Goal: Task Accomplishment & Management: Use online tool/utility

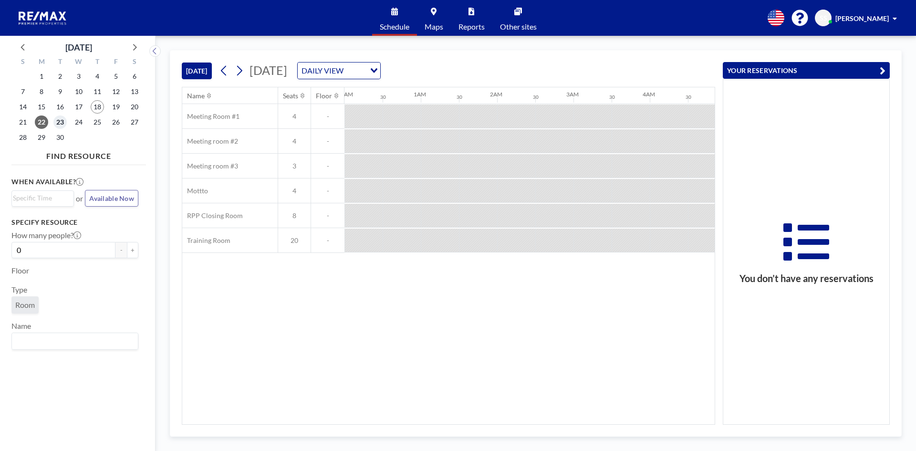
click at [64, 122] on span "23" at bounding box center [59, 121] width 13 height 13
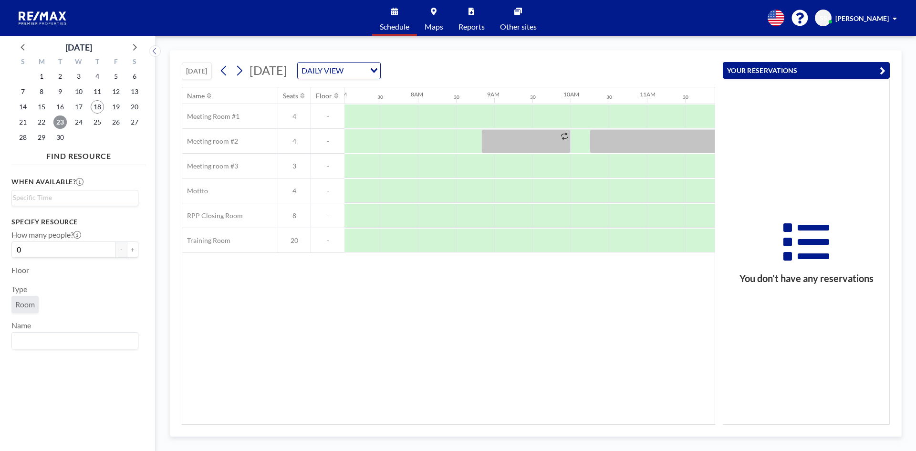
scroll to position [0, 572]
click at [365, 68] on div "DAILY VIEW" at bounding box center [332, 69] width 68 height 14
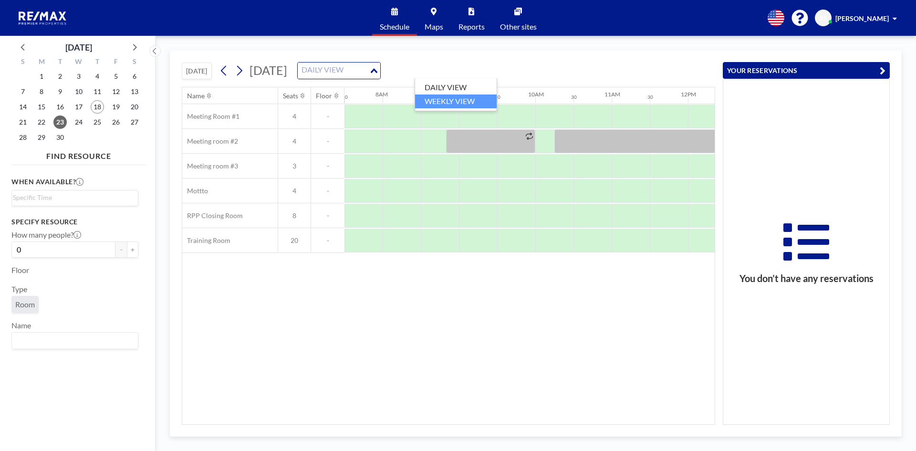
click at [471, 99] on li "WEEKLY VIEW" at bounding box center [456, 101] width 82 height 14
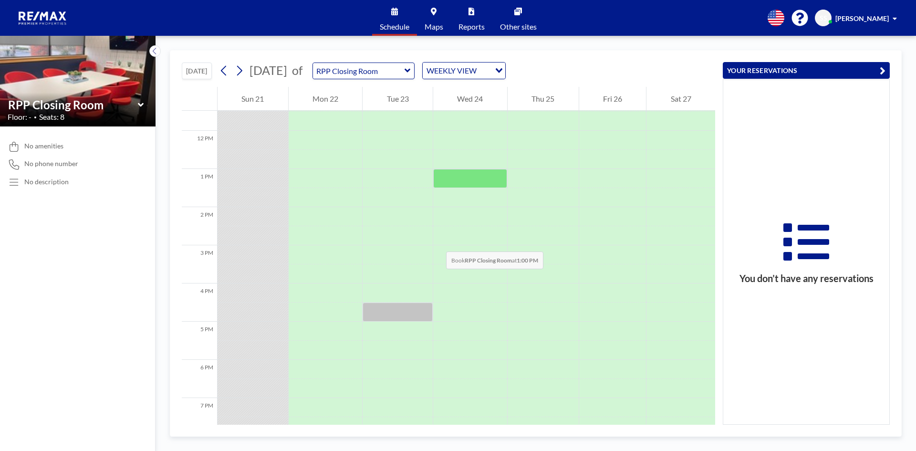
scroll to position [439, 0]
click at [247, 72] on button at bounding box center [239, 70] width 15 height 15
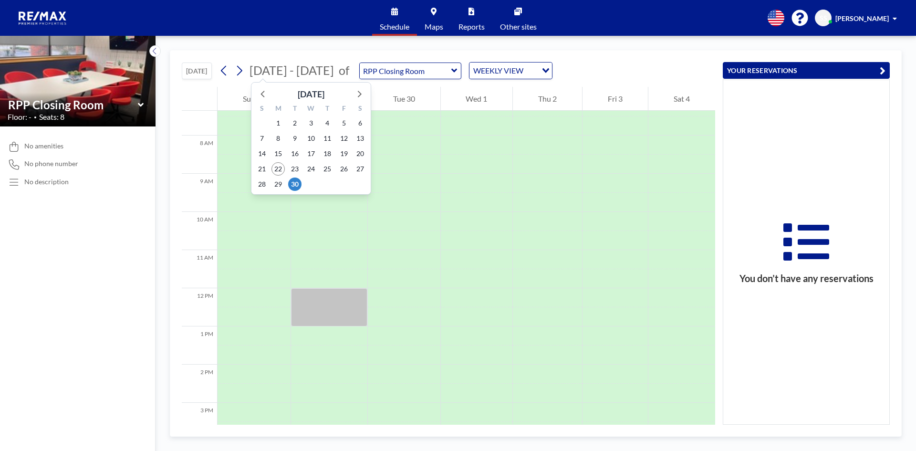
scroll to position [286, 0]
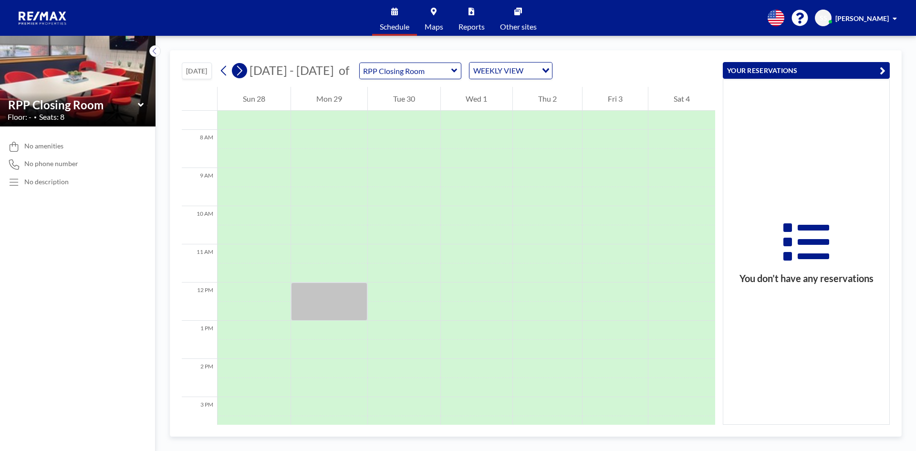
click at [242, 70] on icon at bounding box center [239, 71] width 5 height 10
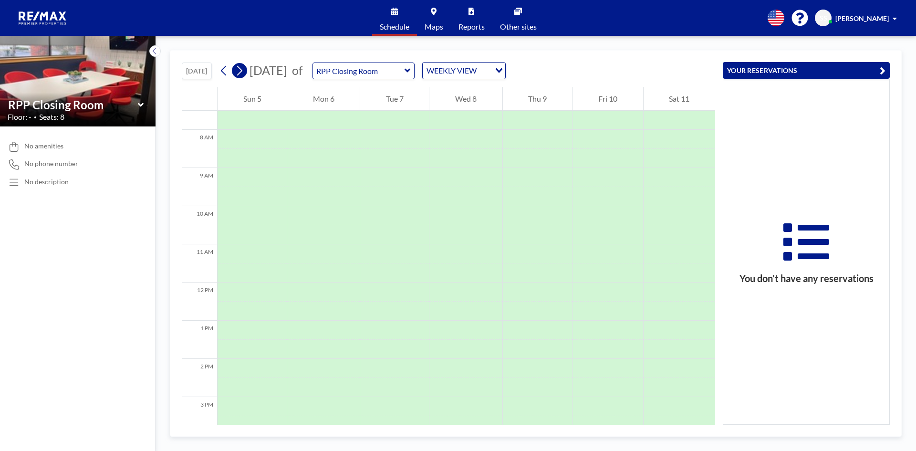
click at [244, 71] on icon at bounding box center [239, 70] width 9 height 14
click at [228, 72] on icon at bounding box center [223, 70] width 9 height 14
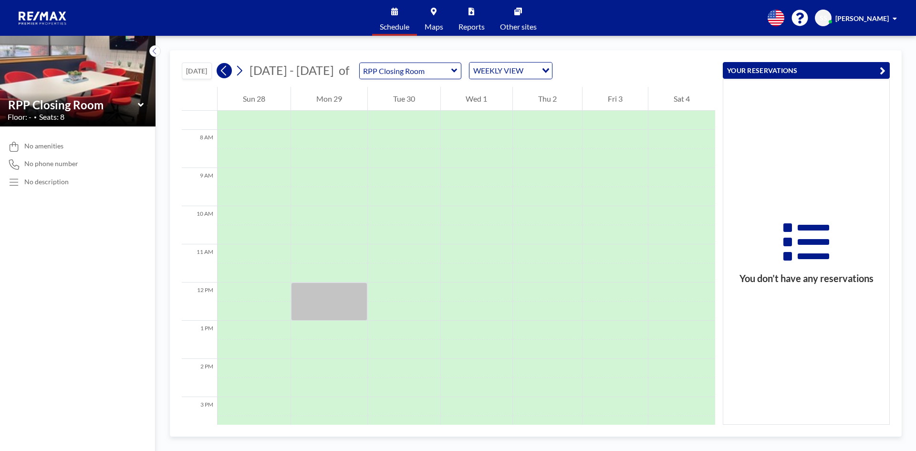
click at [228, 72] on icon at bounding box center [223, 70] width 9 height 14
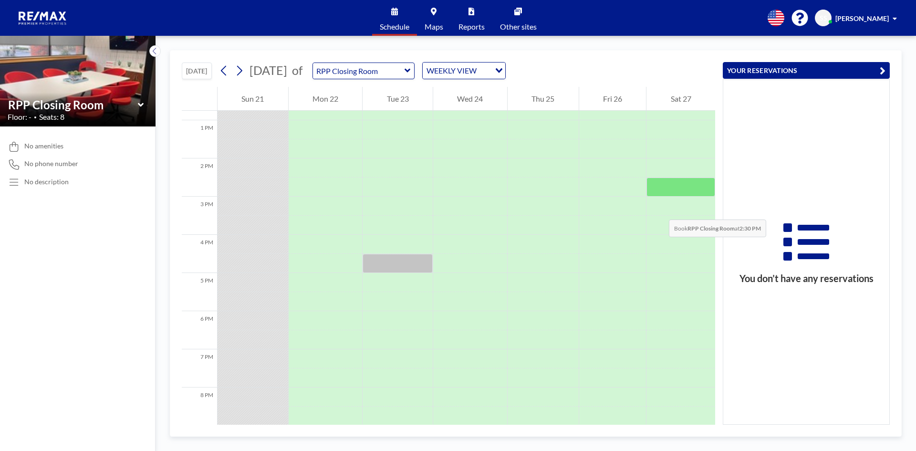
scroll to position [296, 0]
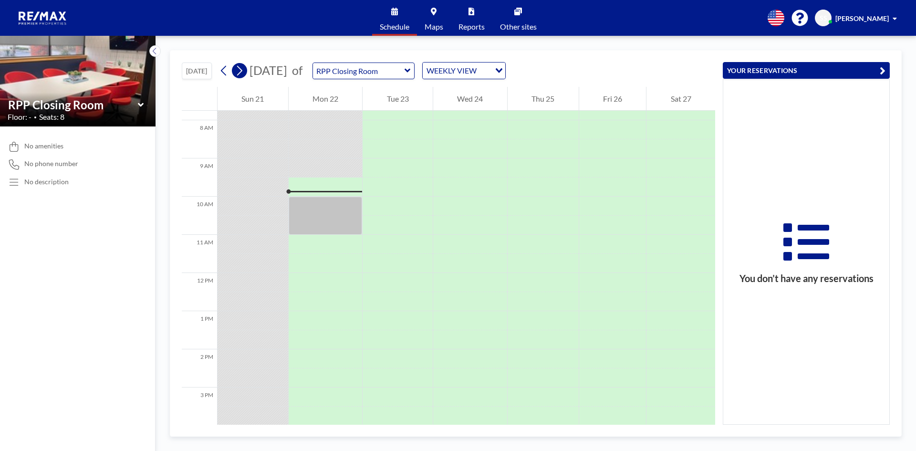
click at [244, 74] on icon at bounding box center [239, 70] width 9 height 14
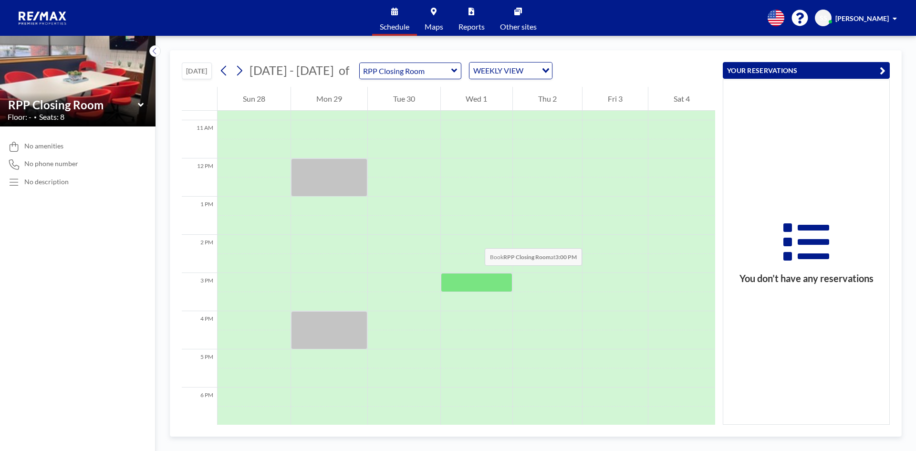
scroll to position [525, 0]
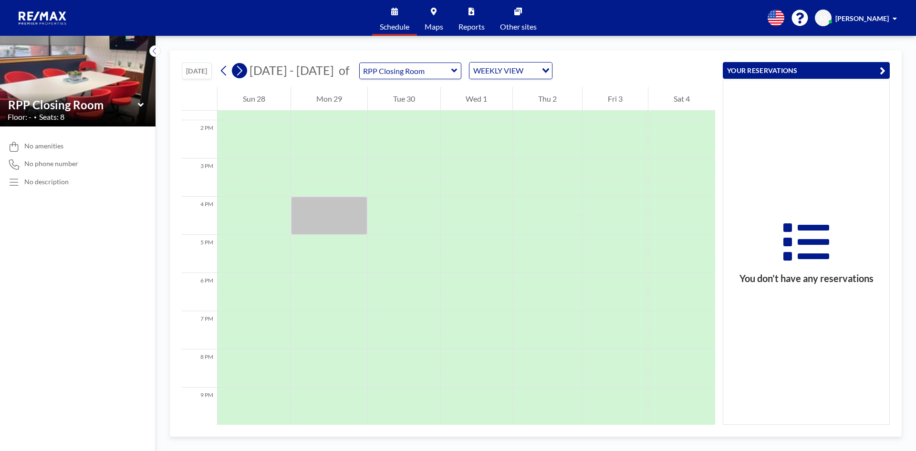
click at [241, 74] on icon at bounding box center [239, 70] width 9 height 14
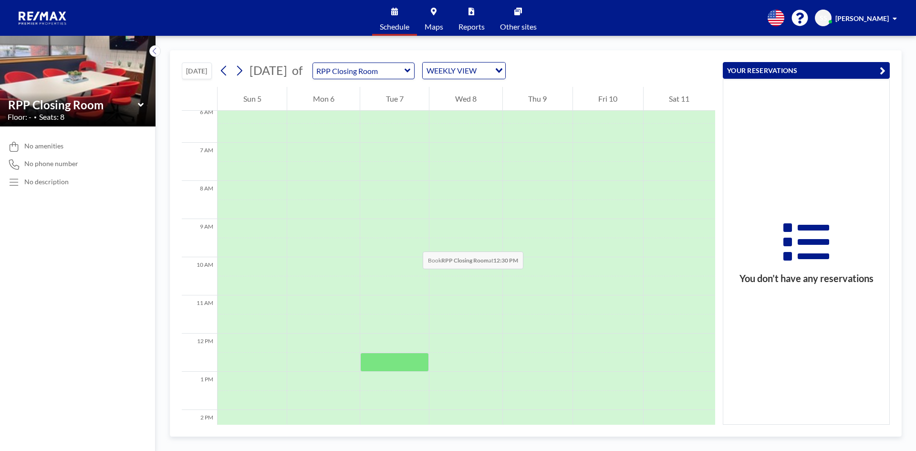
scroll to position [225, 0]
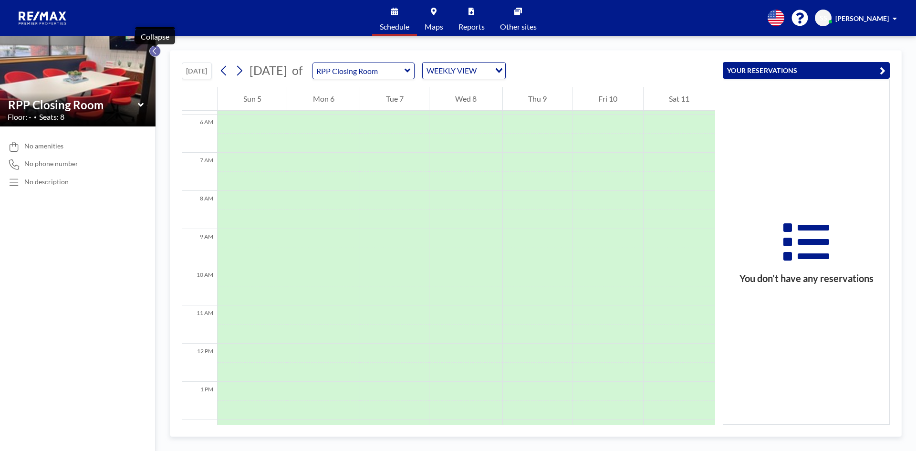
click at [153, 49] on icon at bounding box center [155, 51] width 6 height 10
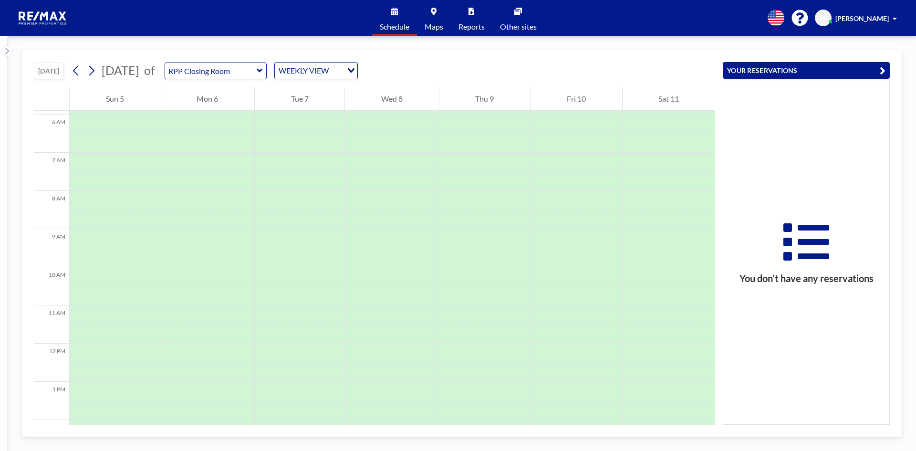
click at [7, 52] on icon at bounding box center [6, 51] width 3 height 7
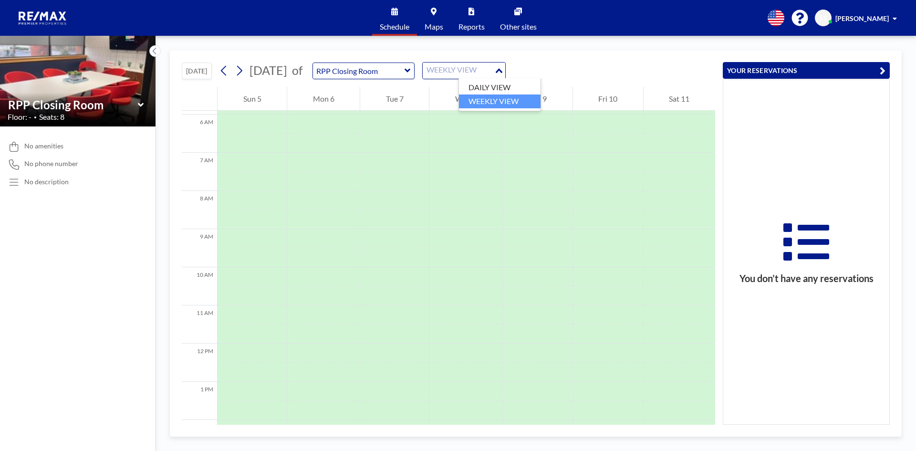
click at [493, 70] on div "WEEKLY VIEW" at bounding box center [459, 69] width 72 height 14
click at [496, 83] on li "DAILY VIEW" at bounding box center [500, 88] width 82 height 14
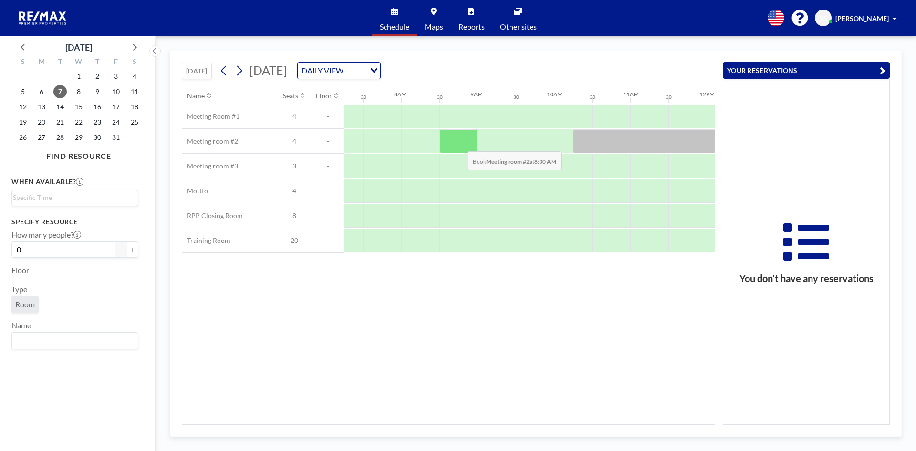
scroll to position [0, 572]
click at [21, 48] on icon at bounding box center [23, 47] width 12 height 12
click at [41, 119] on span "22" at bounding box center [41, 121] width 13 height 13
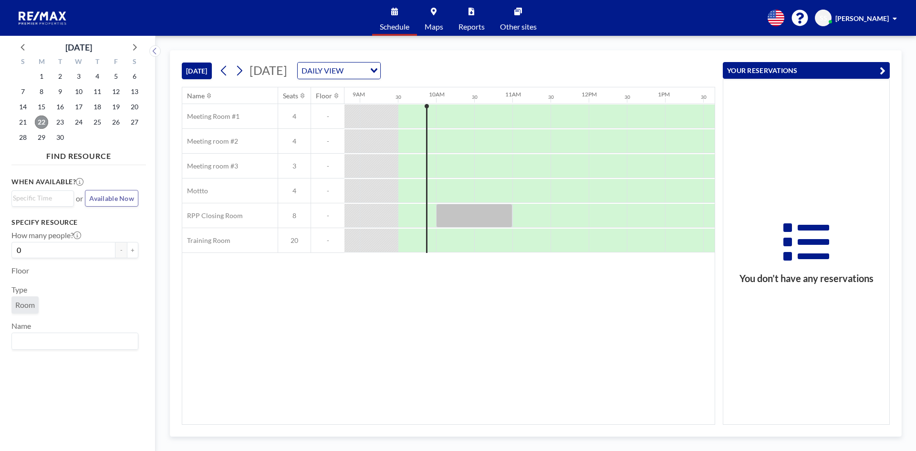
scroll to position [0, 687]
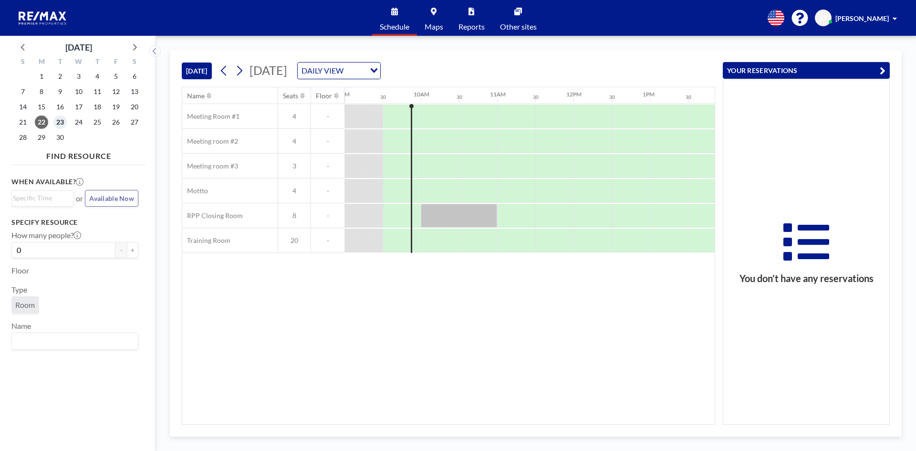
click at [65, 124] on span "23" at bounding box center [59, 121] width 13 height 13
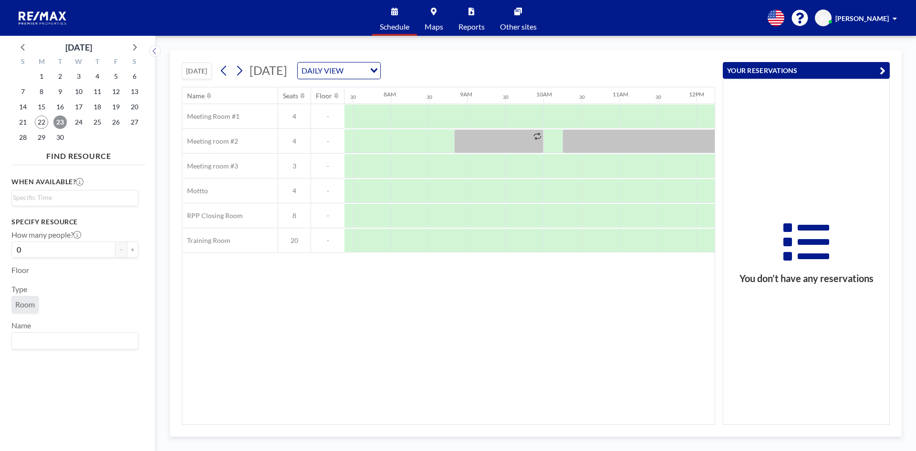
scroll to position [0, 572]
click at [80, 128] on span "24" at bounding box center [78, 121] width 13 height 13
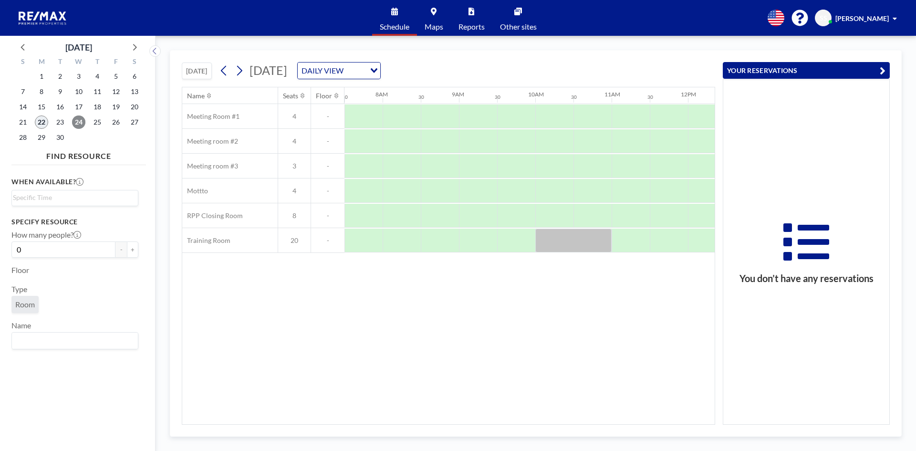
drag, startPoint x: 39, startPoint y: 122, endPoint x: 76, endPoint y: 124, distance: 37.7
click at [39, 122] on span "22" at bounding box center [41, 121] width 13 height 13
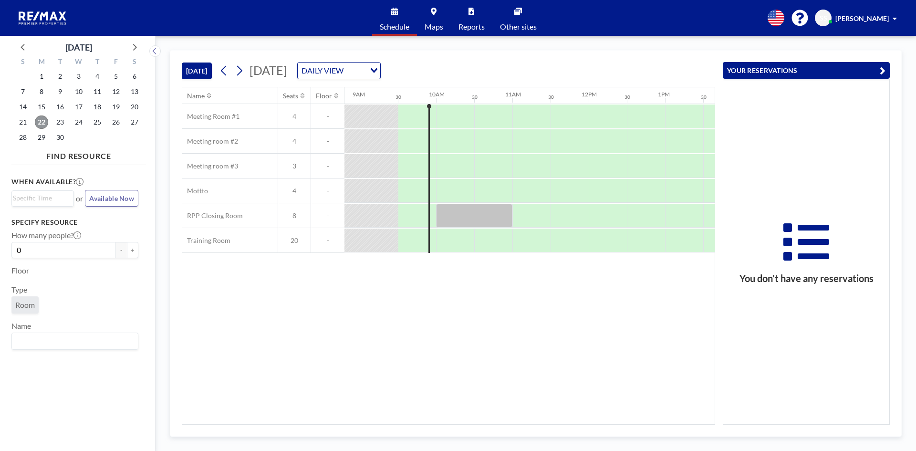
scroll to position [0, 687]
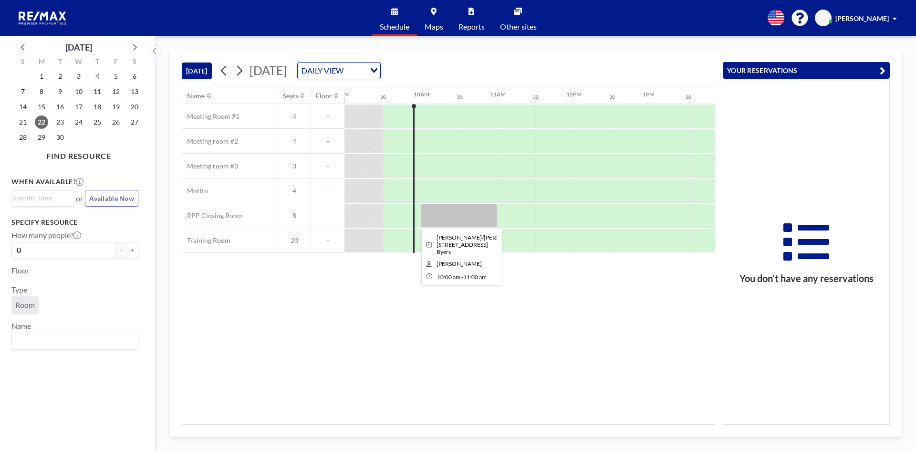
click at [458, 213] on div at bounding box center [459, 216] width 76 height 24
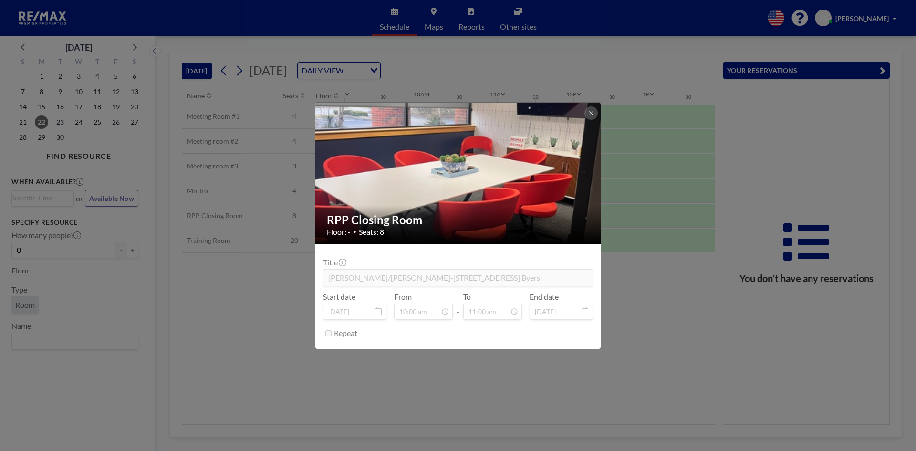
click at [253, 329] on div "RPP Closing Room Floor: - • Seats: 8 Title [PERSON_NAME]/[PERSON_NAME]-[STREET_…" at bounding box center [458, 225] width 916 height 451
